Goal: Transaction & Acquisition: Obtain resource

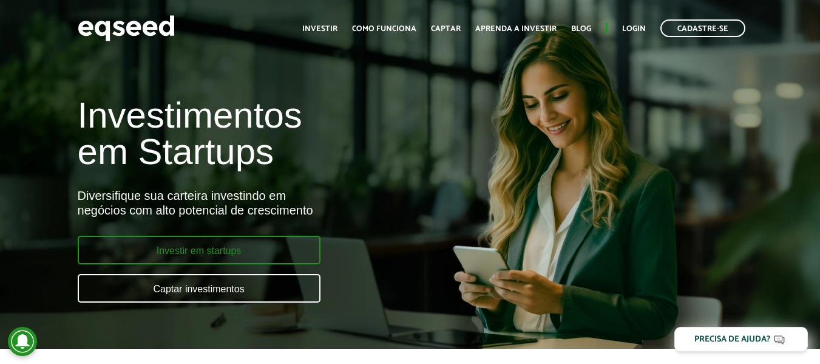
click at [293, 239] on link "Investir em startups" at bounding box center [199, 249] width 243 height 29
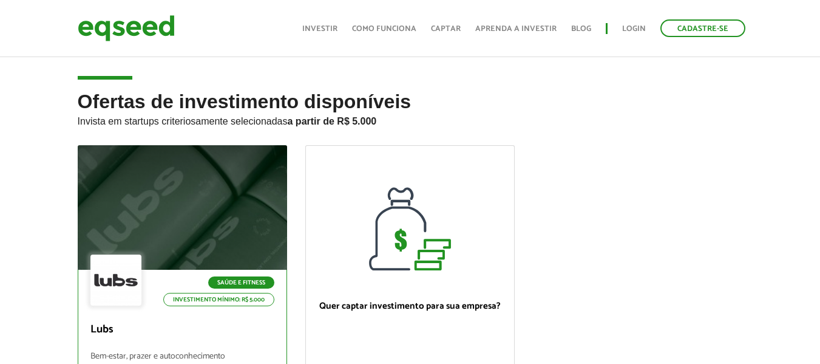
scroll to position [121, 0]
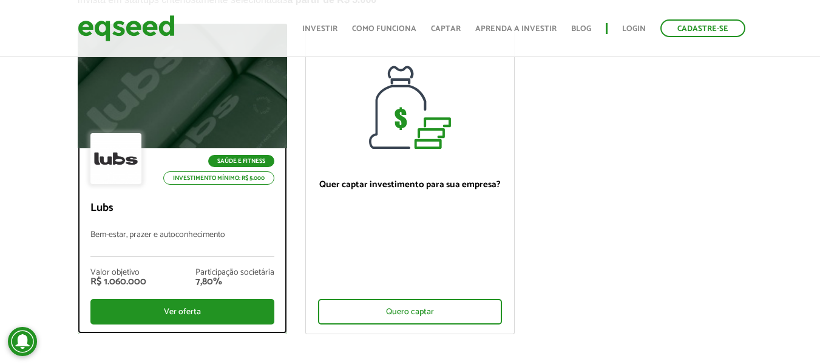
click at [207, 104] on div at bounding box center [181, 86] width 251 height 149
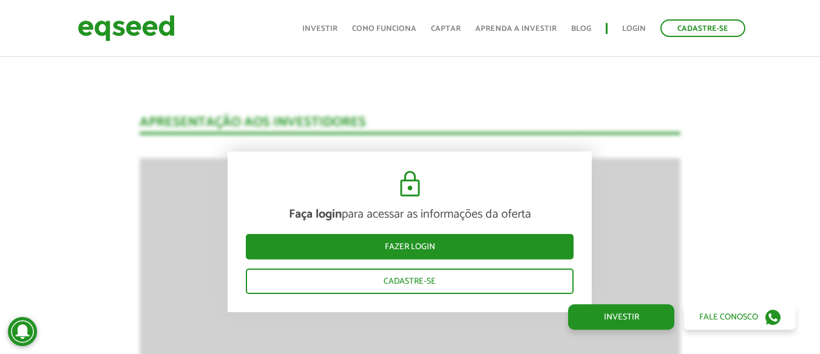
scroll to position [1396, 0]
